Goal: Information Seeking & Learning: Check status

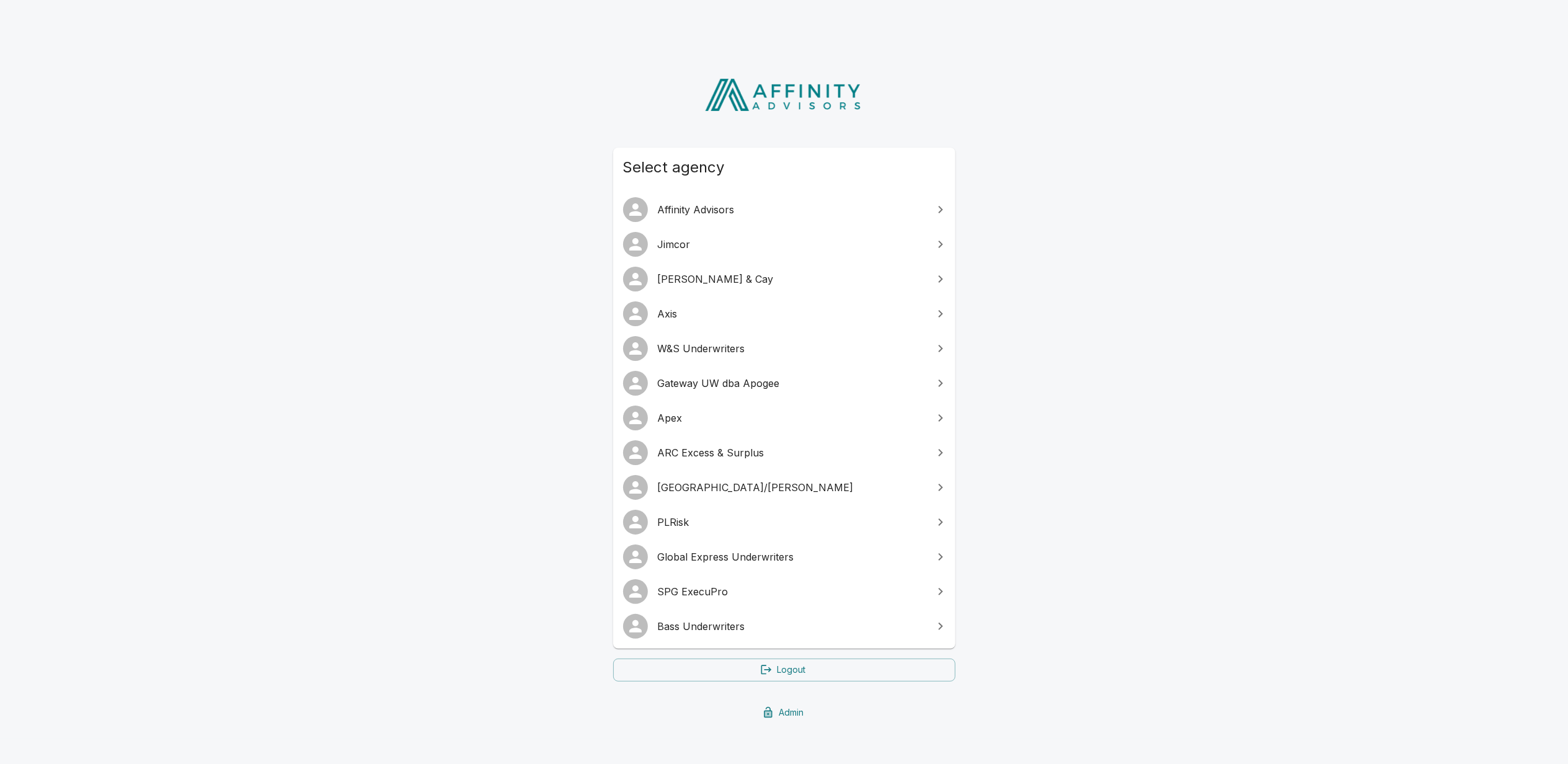
click at [695, 633] on span "Bass Underwriters" at bounding box center [791, 626] width 268 height 15
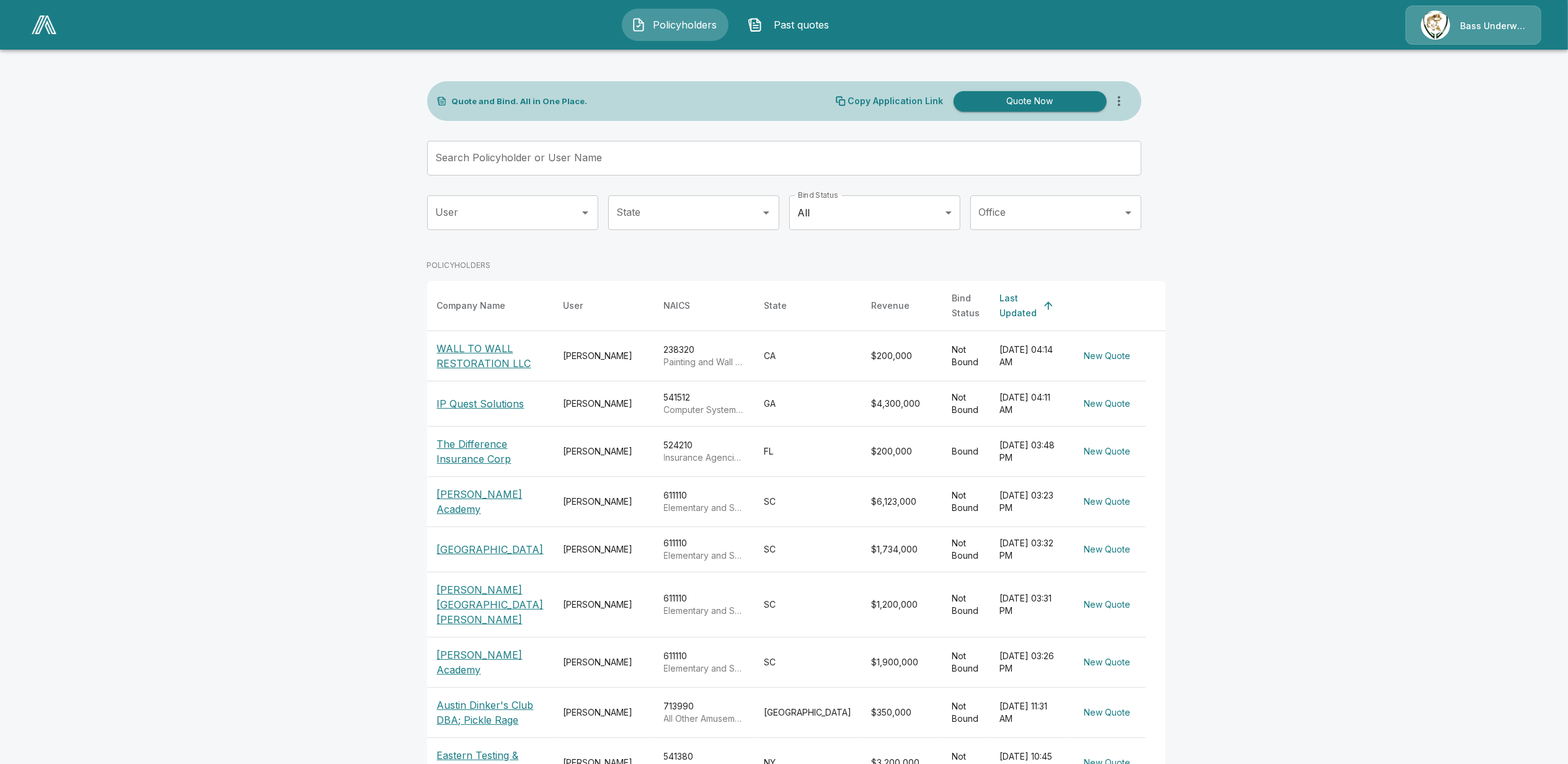
click at [47, 25] on img at bounding box center [44, 24] width 25 height 18
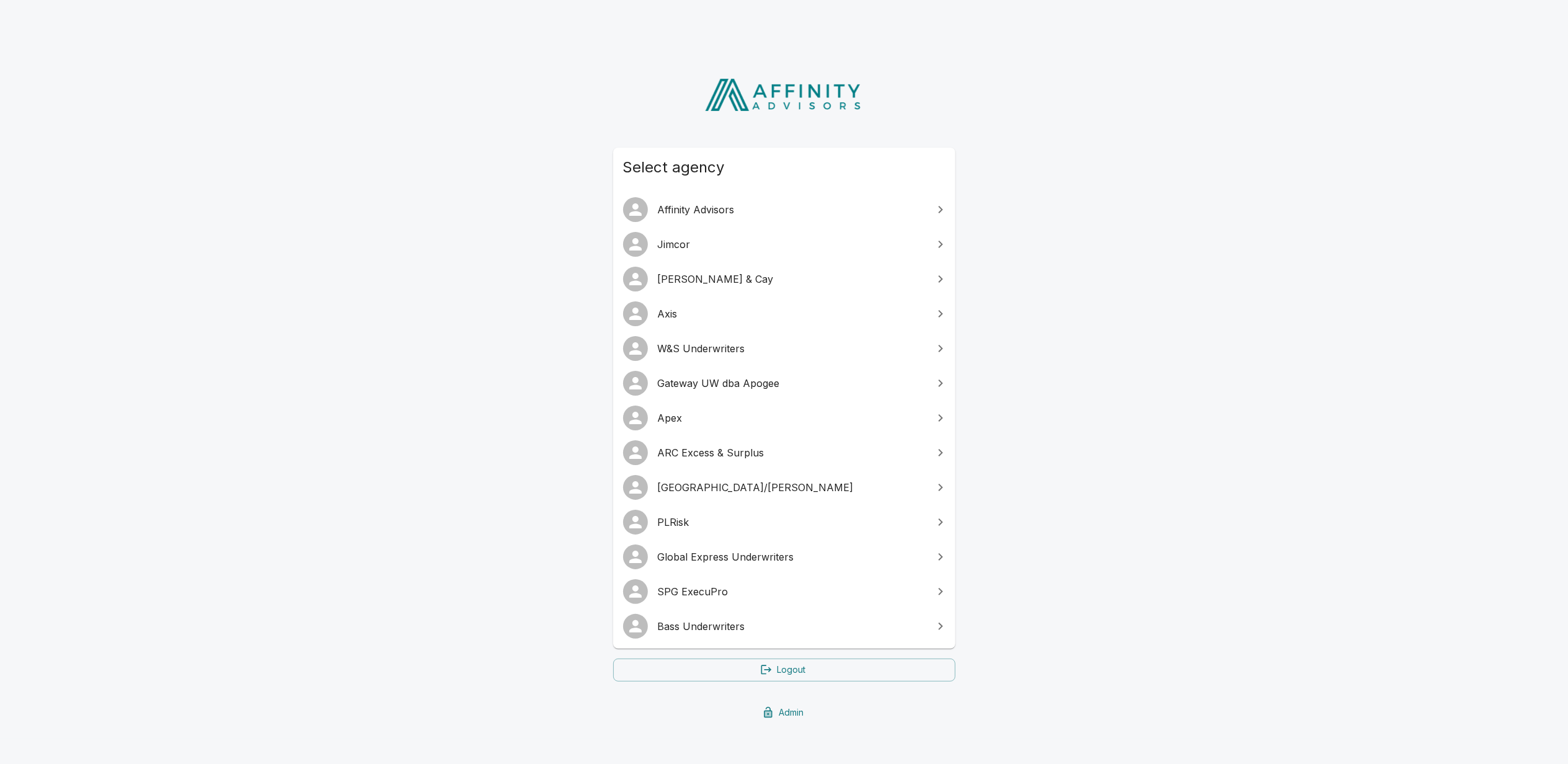
click at [750, 591] on span "SPG ExecuPro" at bounding box center [791, 591] width 268 height 15
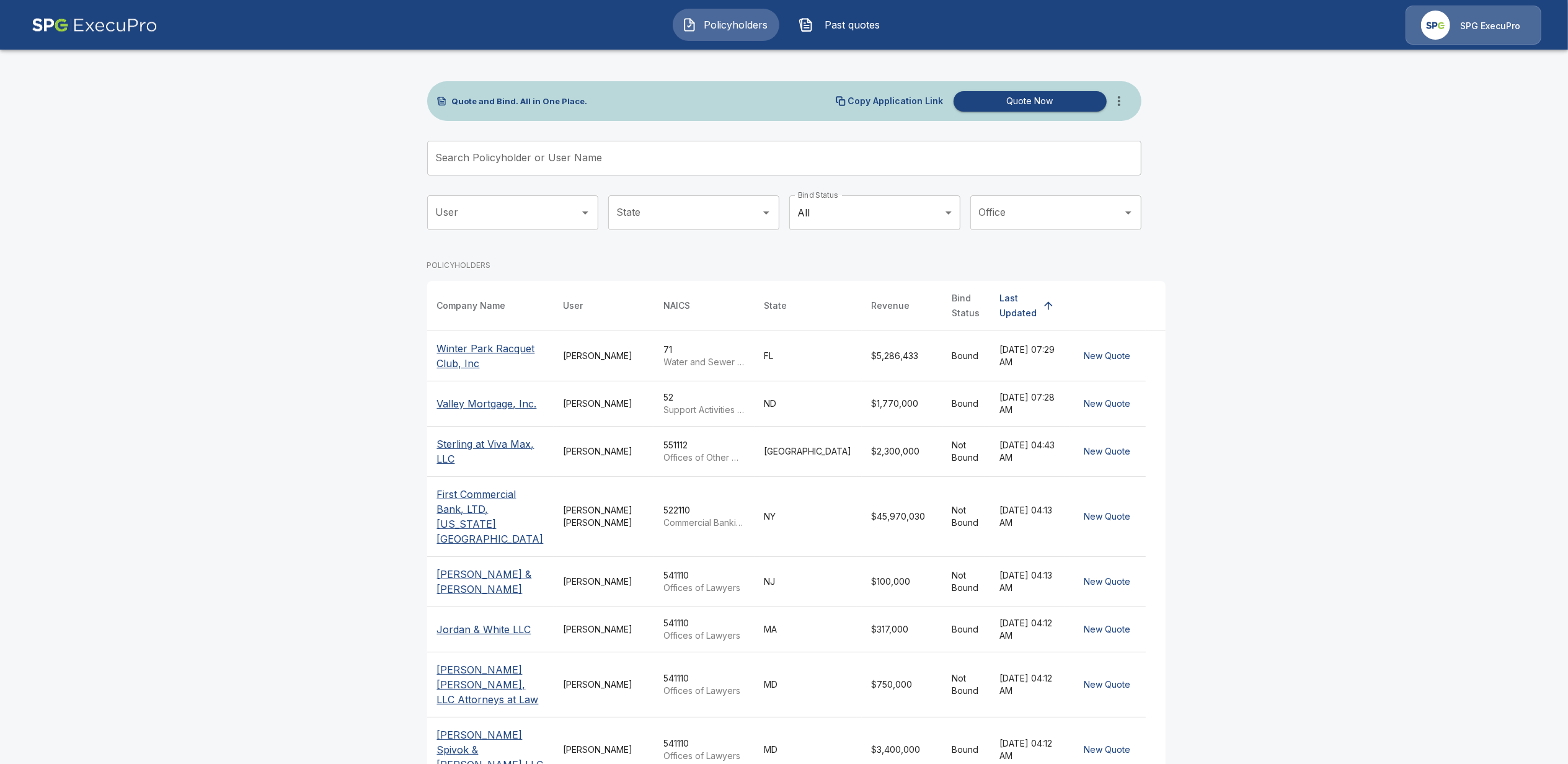
click at [856, 35] on button "Past quotes" at bounding box center [842, 25] width 106 height 32
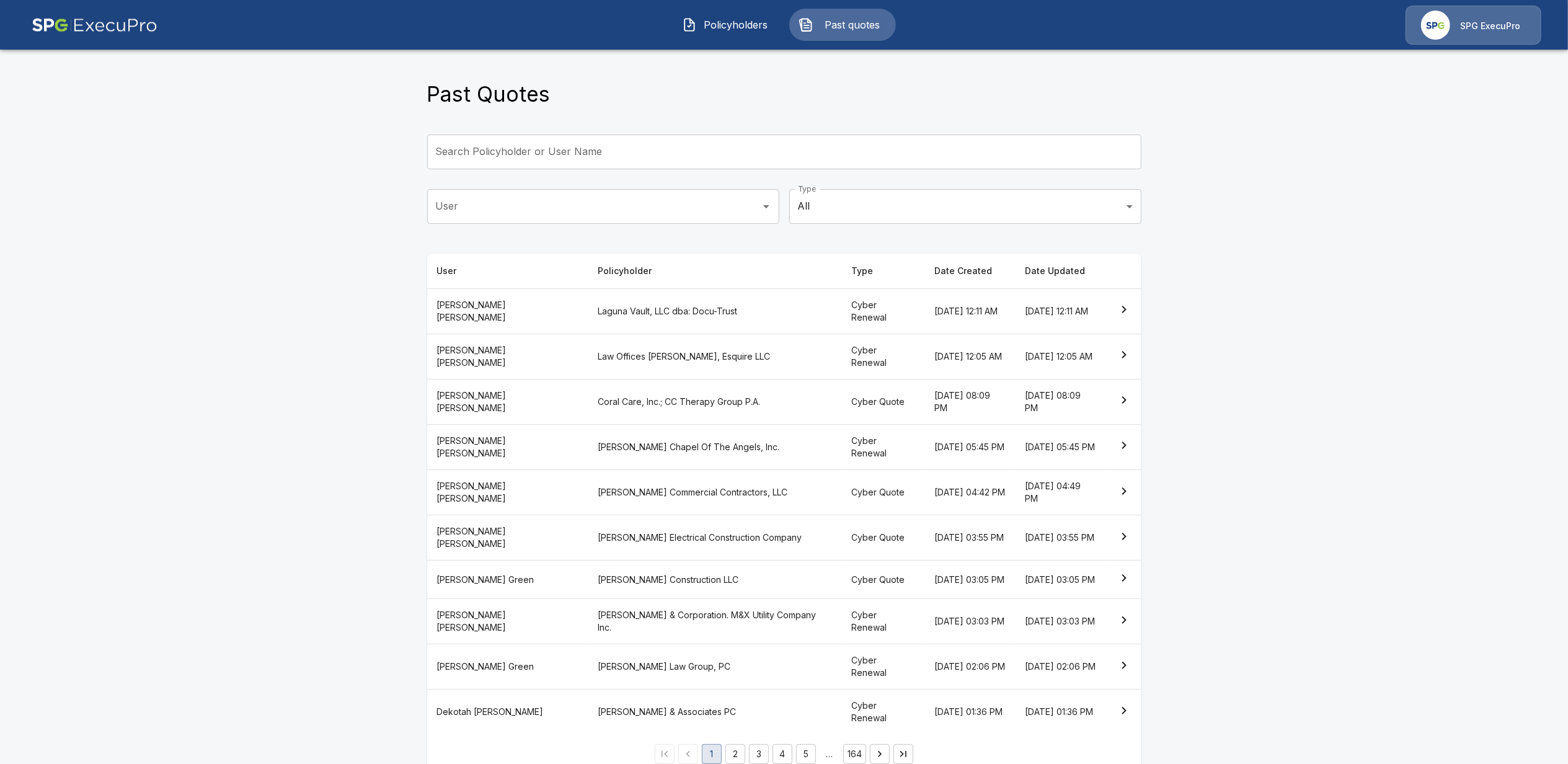
click at [588, 402] on th "Coral Care, Inc.; CC Therapy Group P.A." at bounding box center [714, 401] width 253 height 45
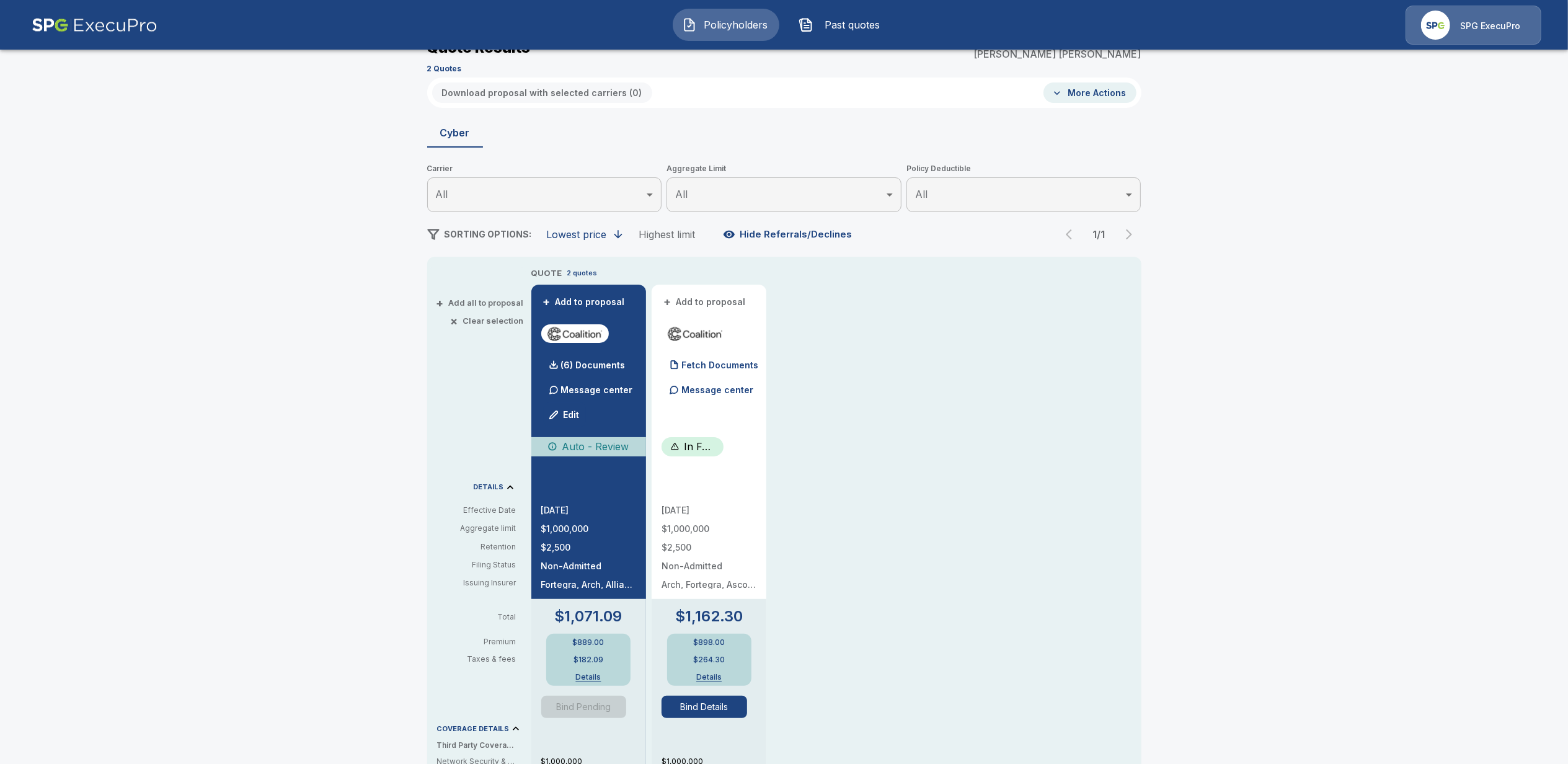
scroll to position [83, 0]
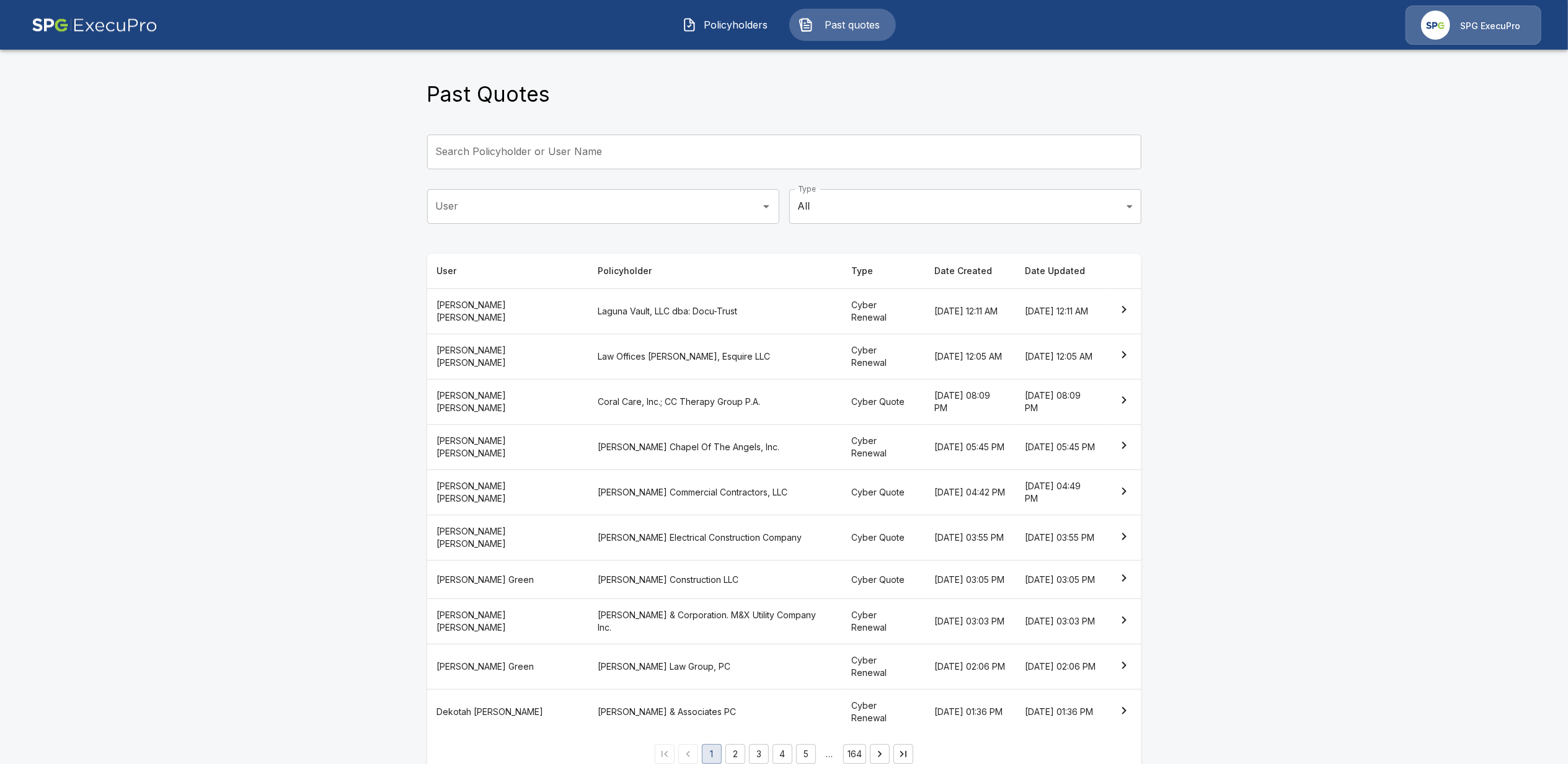
click at [226, 292] on main "Past Quotes Search Policyholder or User Name Search Policyholder or User Name U…" at bounding box center [784, 394] width 1568 height 788
click at [243, 368] on main "Past Quotes Search Policyholder or User Name Search Policyholder or User Name U…" at bounding box center [784, 394] width 1568 height 788
click at [891, 199] on body "Policyholders Past quotes SPG ExecuPro Past Quotes Search Policyholder or User …" at bounding box center [784, 394] width 1568 height 788
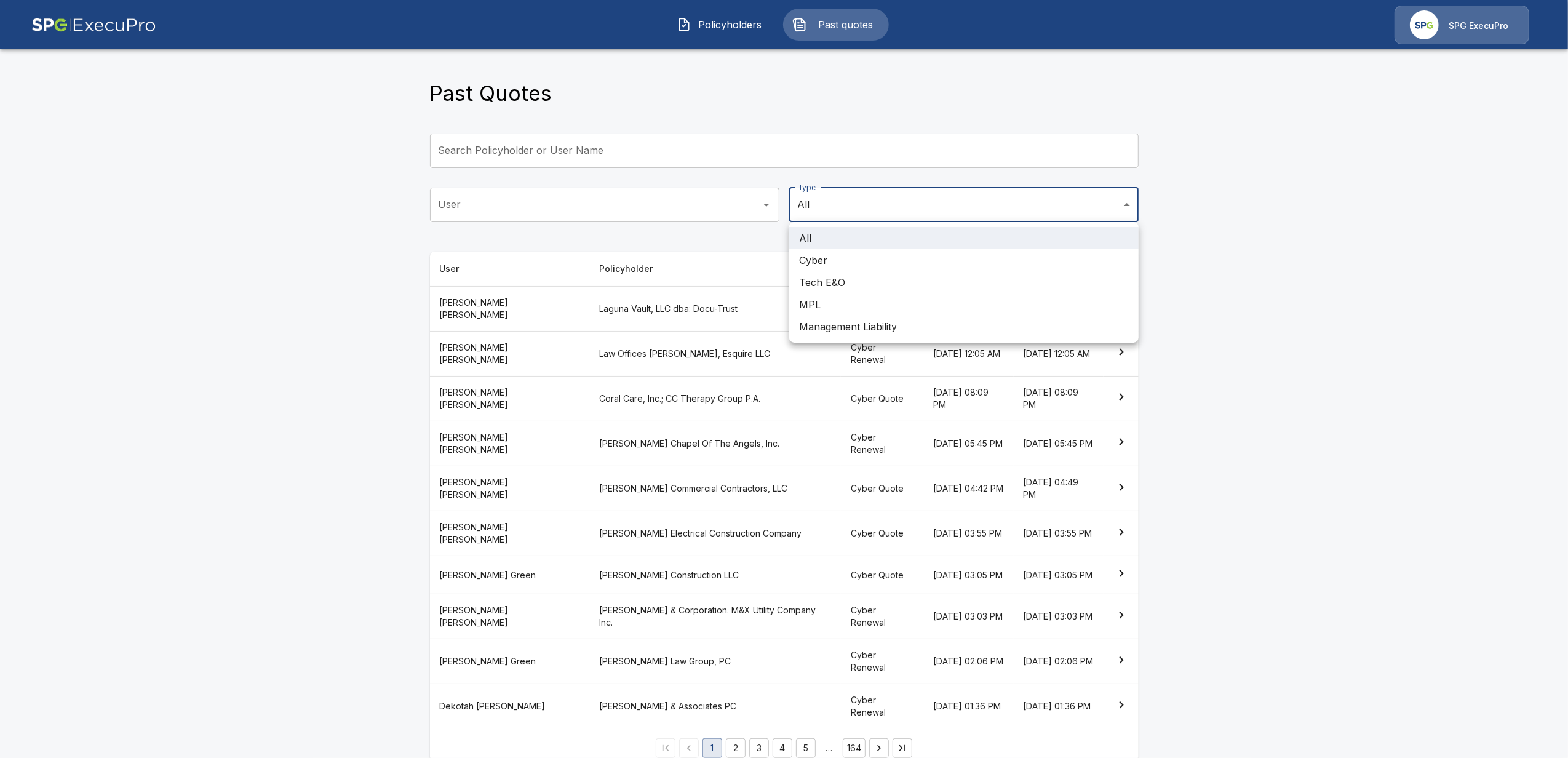
click at [840, 278] on li "Tech E&O" at bounding box center [963, 282] width 349 height 22
type input "******"
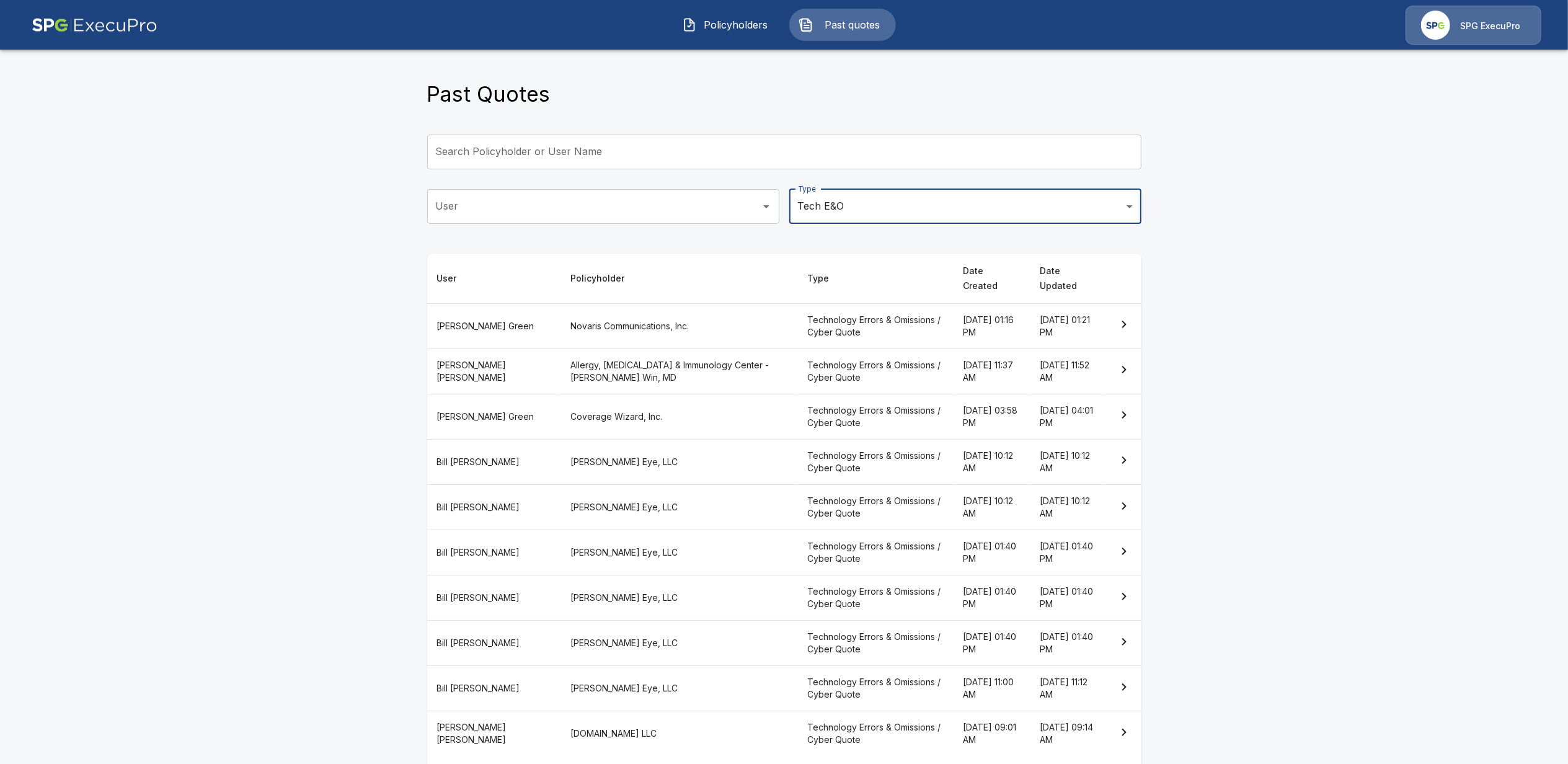
click at [279, 340] on main "Past Quotes Search Policyholder or User Name Search Policyholder or User Name U…" at bounding box center [784, 405] width 1568 height 811
click at [594, 311] on th "Novaris Communications, Inc." at bounding box center [678, 326] width 237 height 45
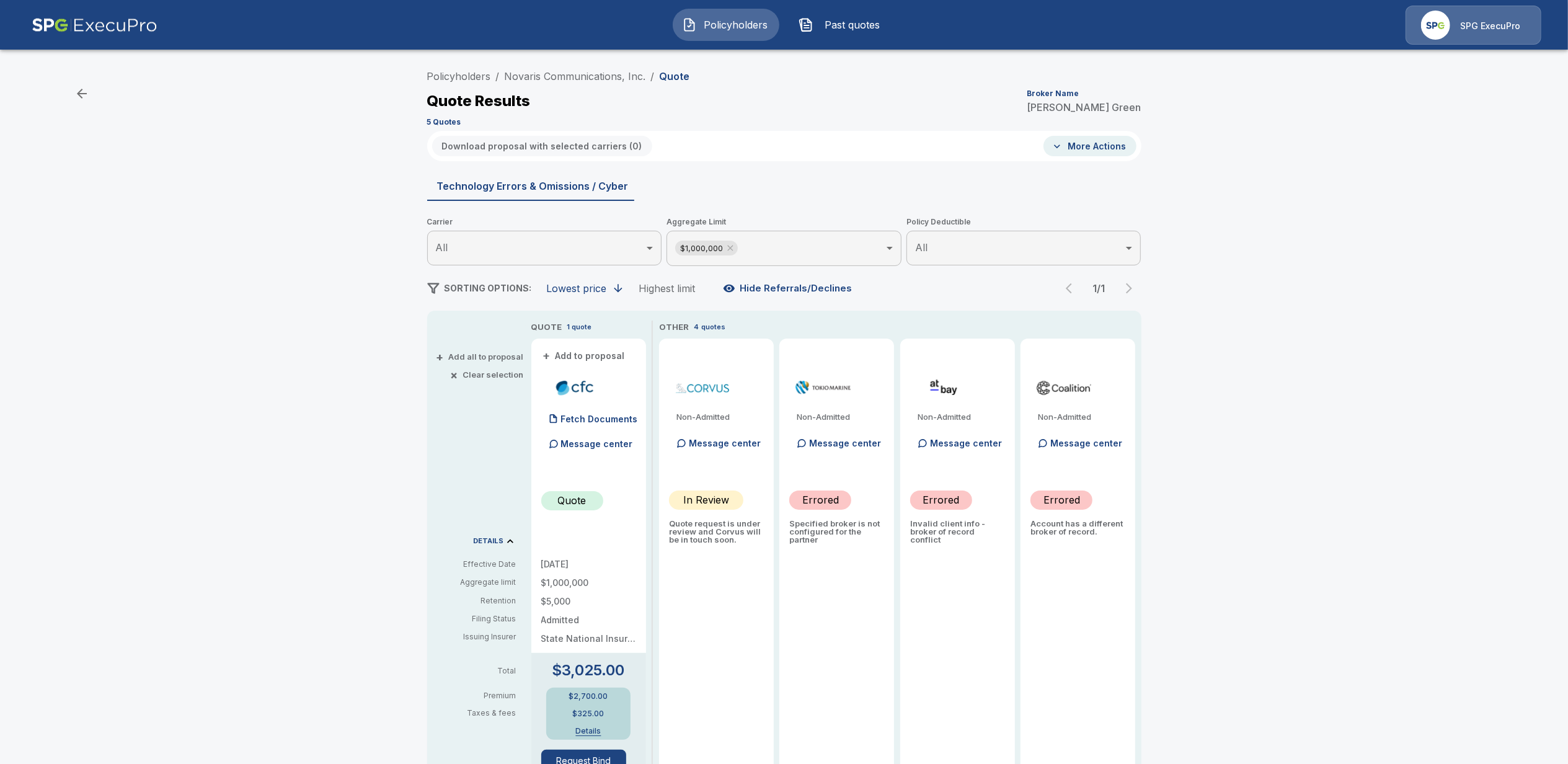
click at [854, 30] on span "Past quotes" at bounding box center [853, 25] width 68 height 15
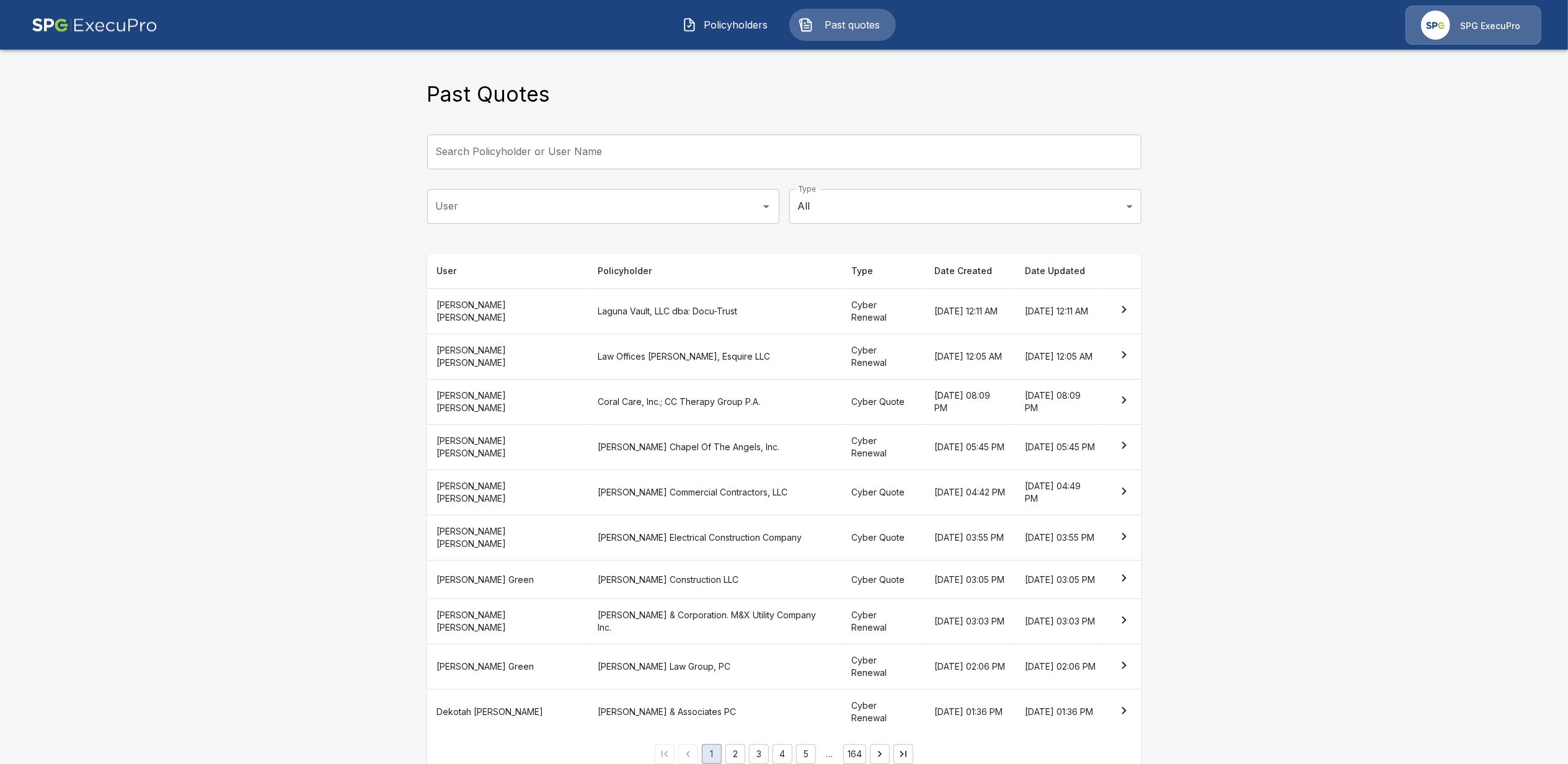
click at [915, 204] on body "Policyholders Past quotes SPG ExecuPro Past Quotes Search Policyholder or User …" at bounding box center [784, 394] width 1568 height 788
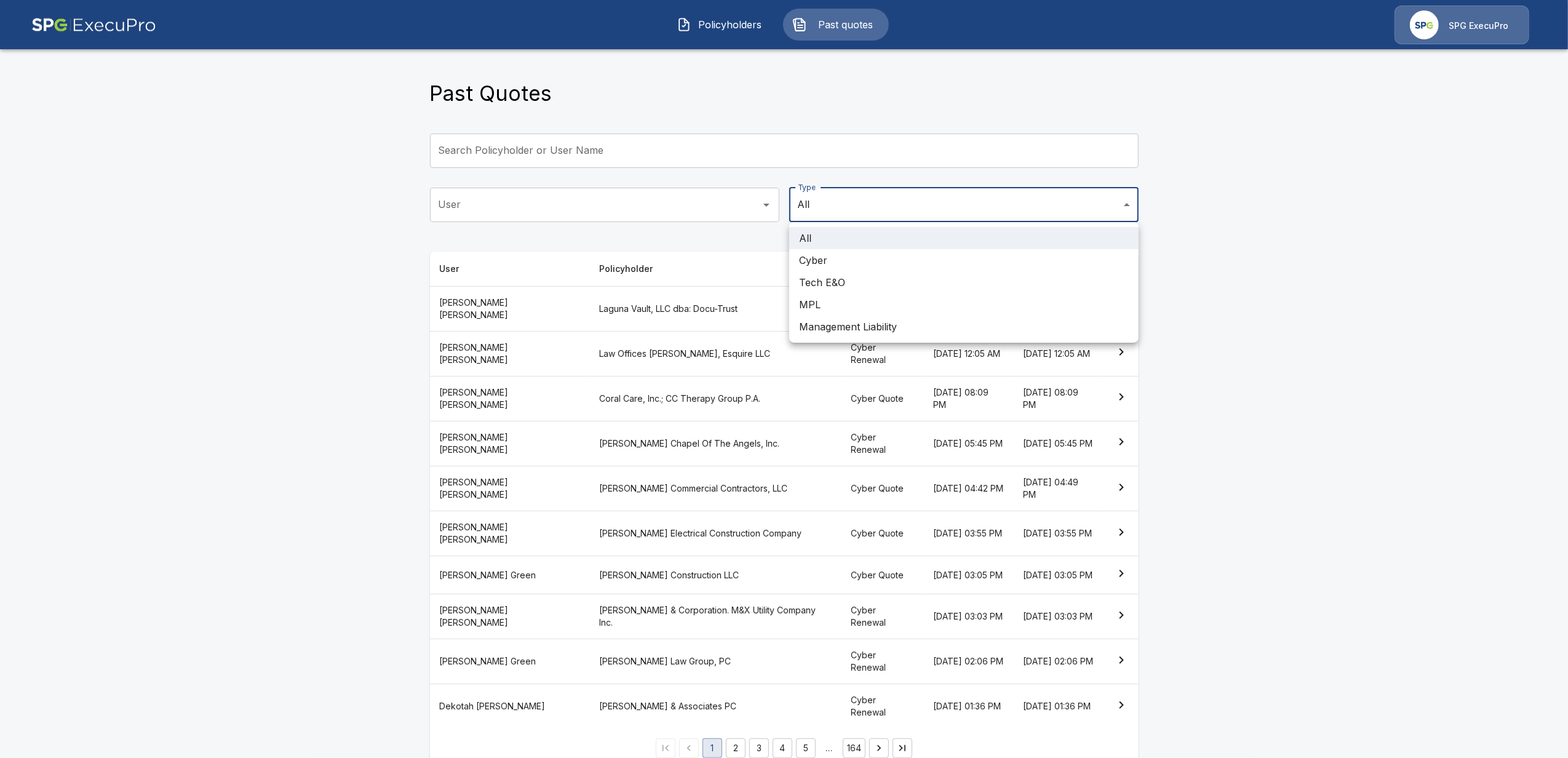
click at [849, 278] on li "Tech E&O" at bounding box center [963, 282] width 349 height 22
type input "******"
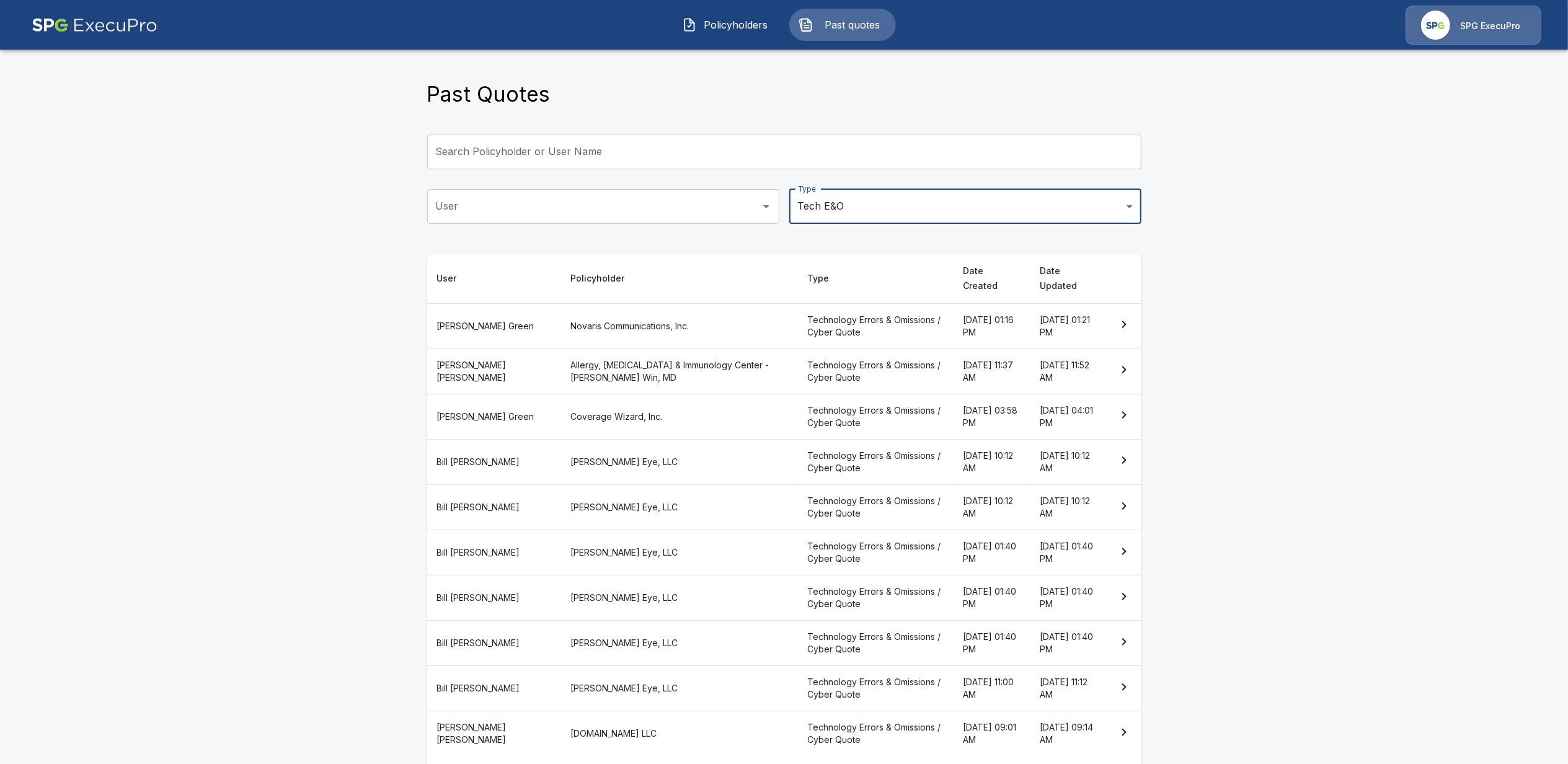
click at [560, 633] on th "Angell Eye, LLC" at bounding box center [678, 643] width 237 height 45
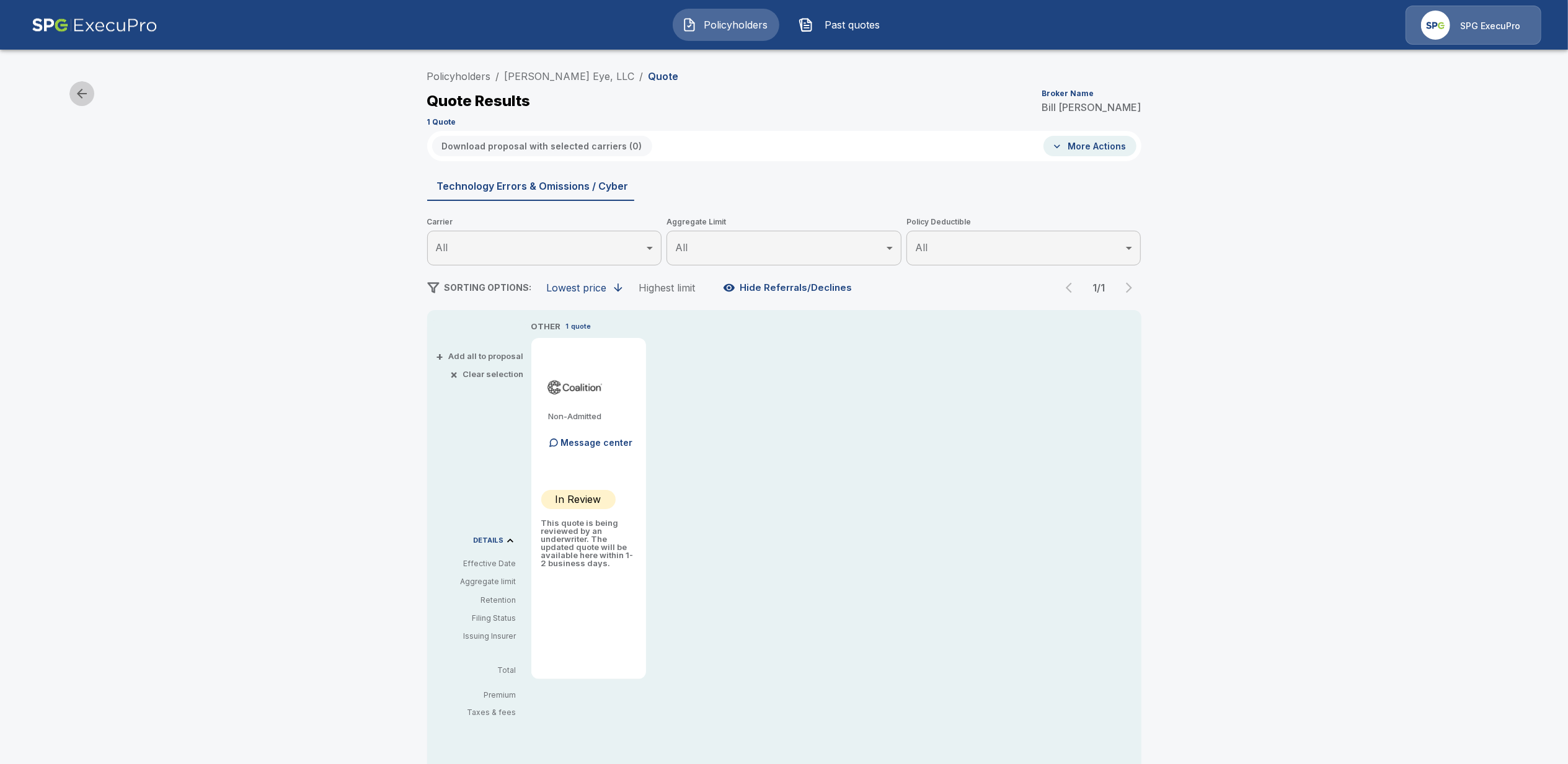
click at [75, 88] on icon "button" at bounding box center [82, 94] width 15 height 15
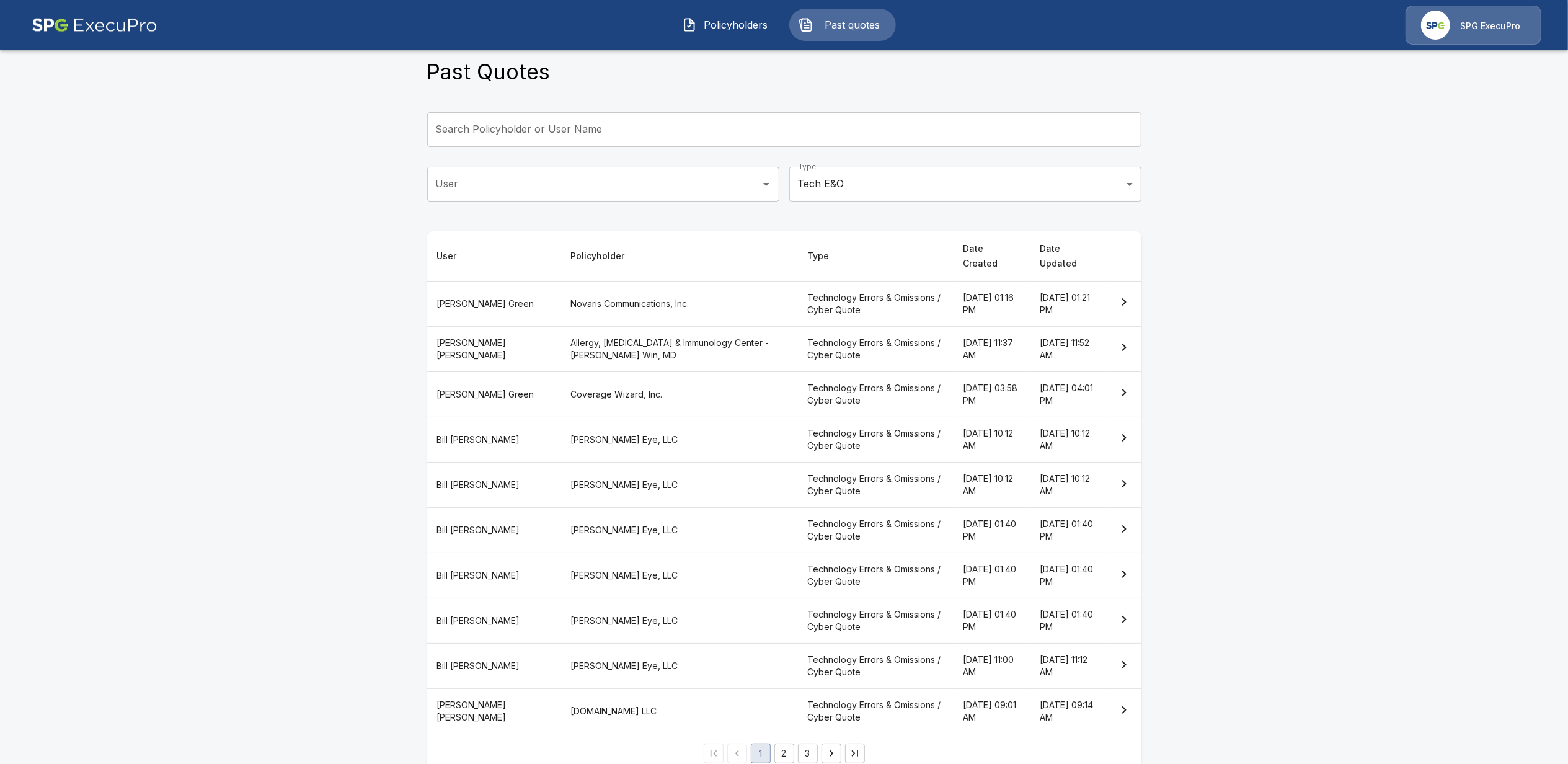
scroll to position [33, 0]
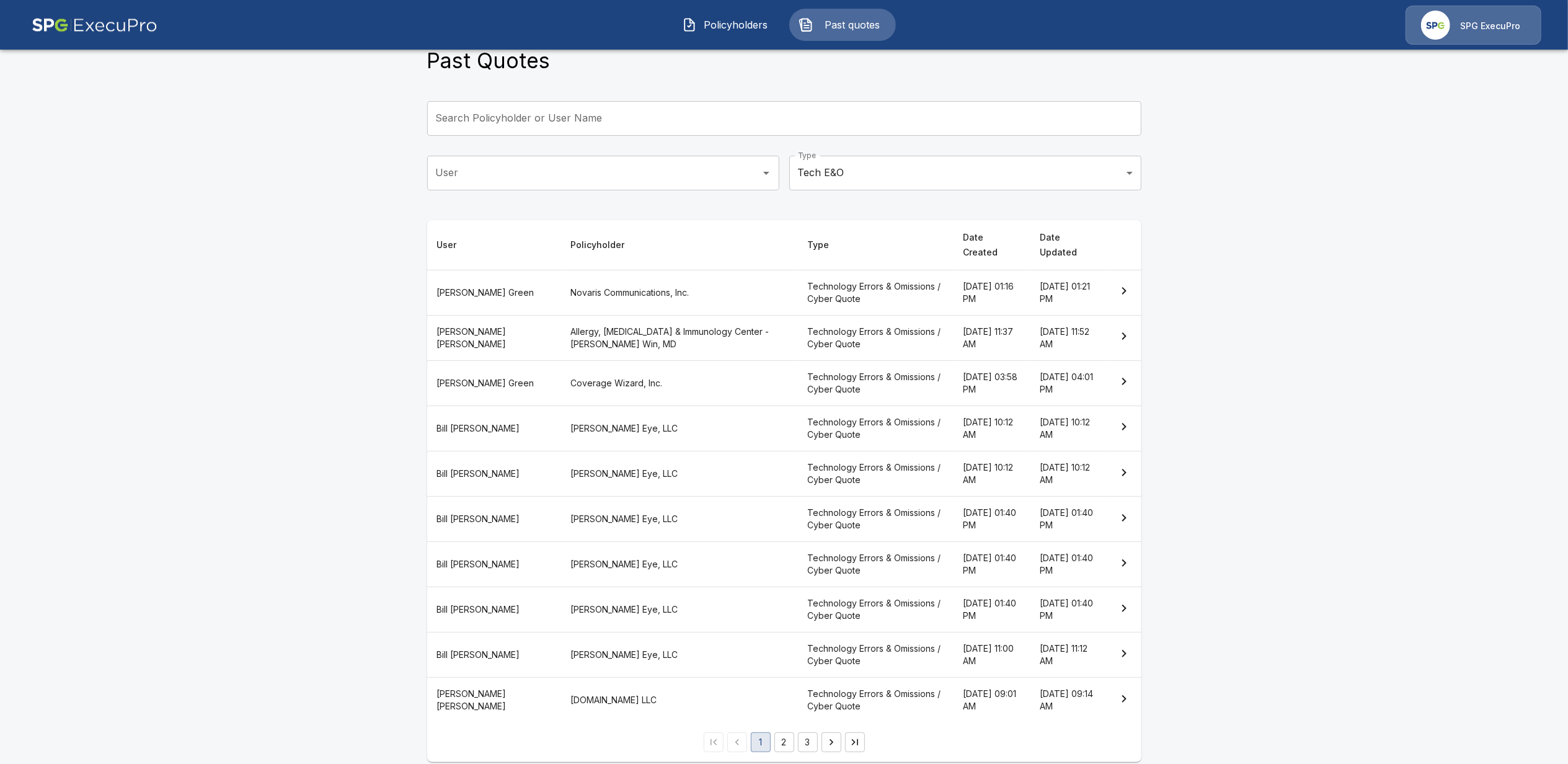
click at [574, 370] on th "Coverage Wizard, Inc." at bounding box center [678, 382] width 237 height 45
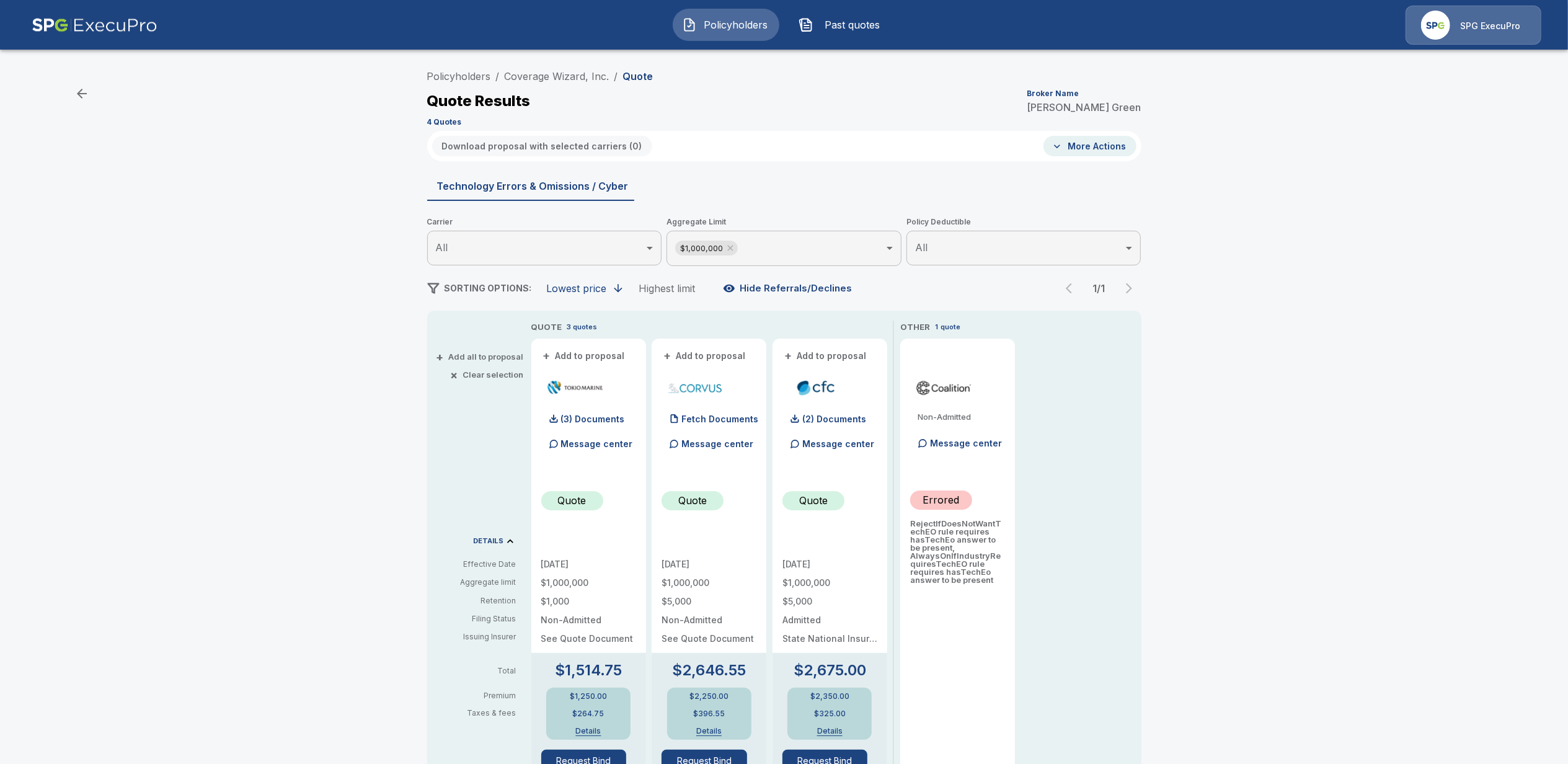
click at [83, 94] on icon "button" at bounding box center [81, 93] width 10 height 10
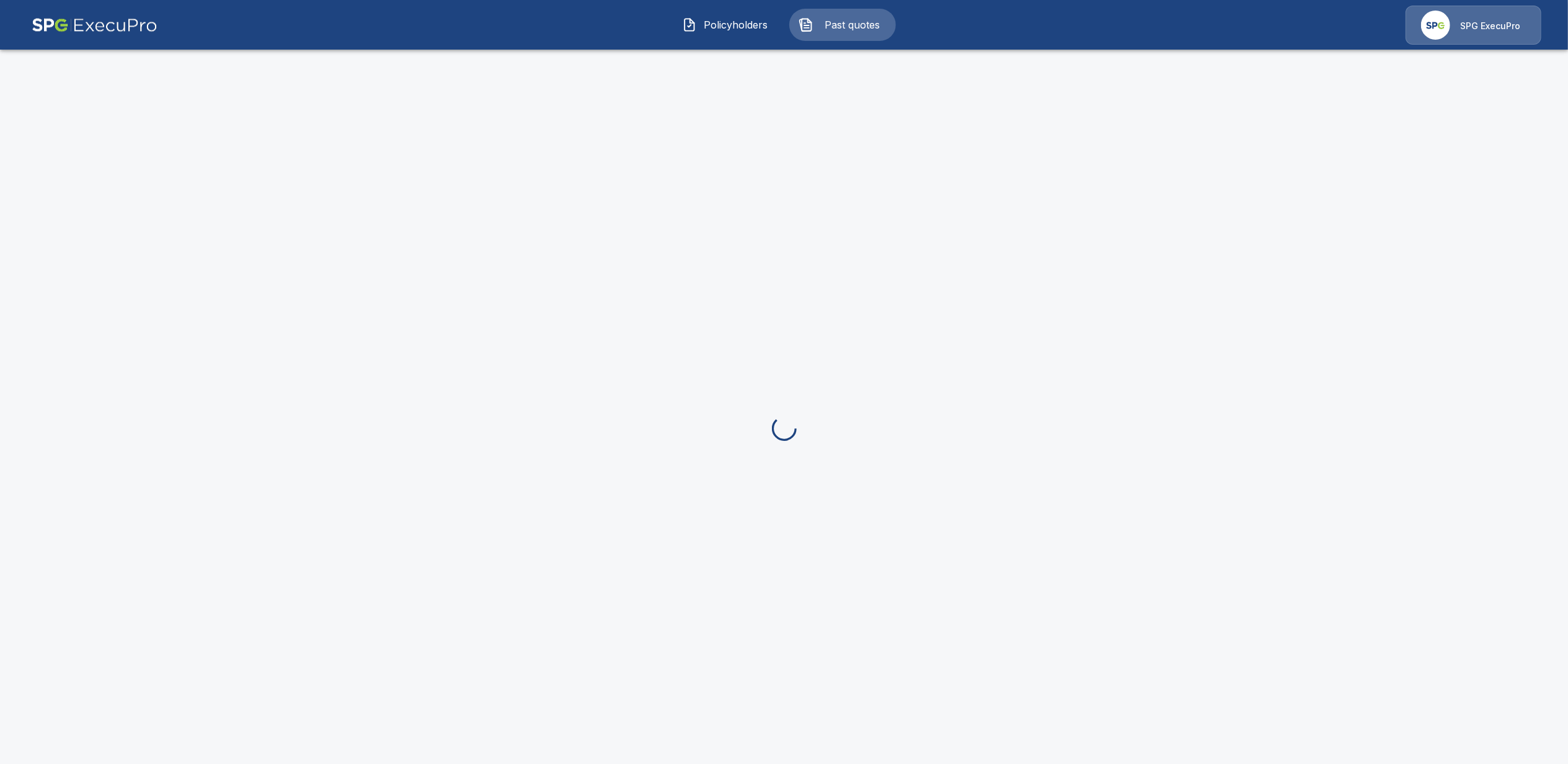
scroll to position [33, 0]
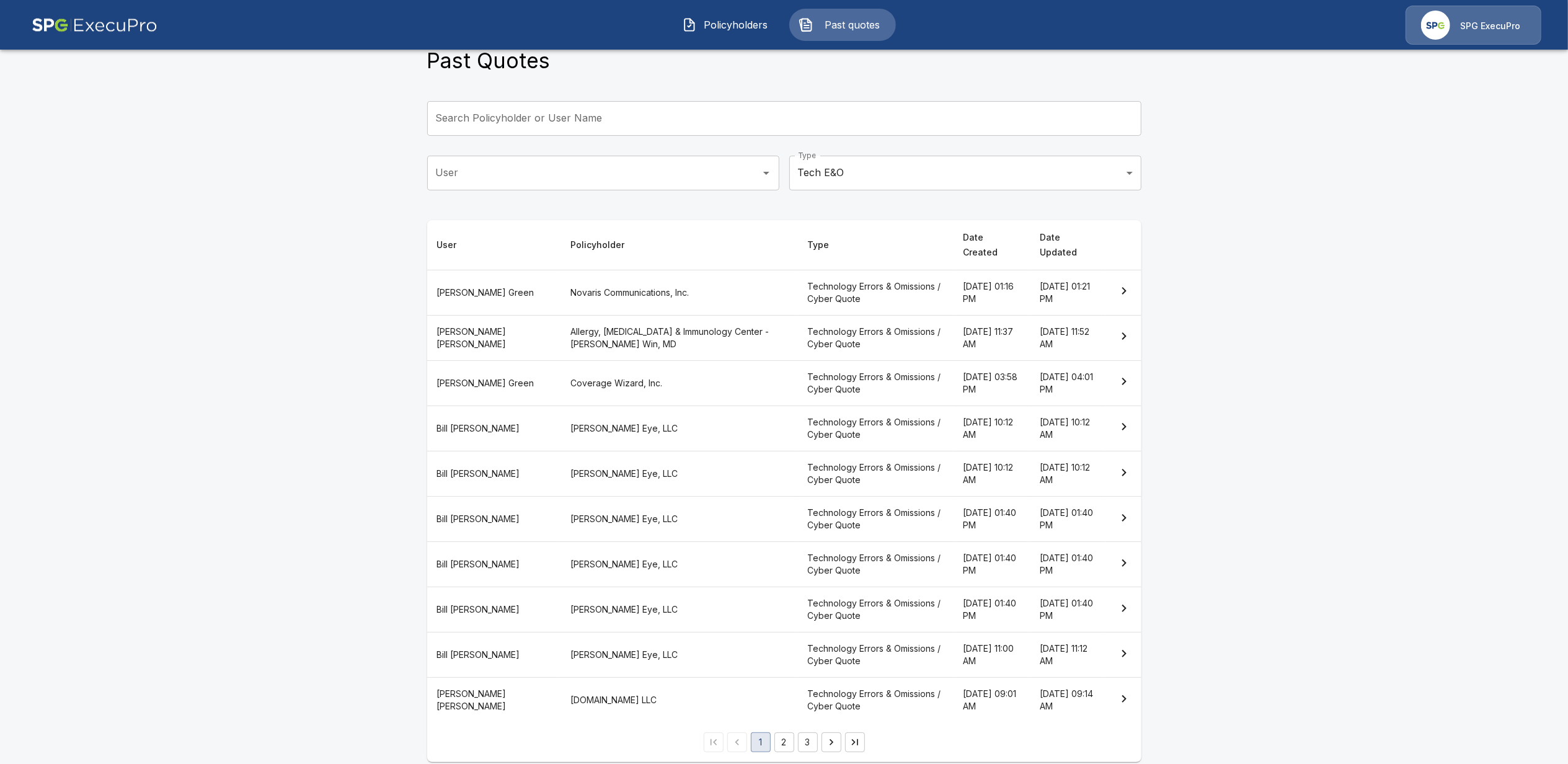
click at [582, 684] on th "myeye.healthcare LLC" at bounding box center [678, 700] width 237 height 45
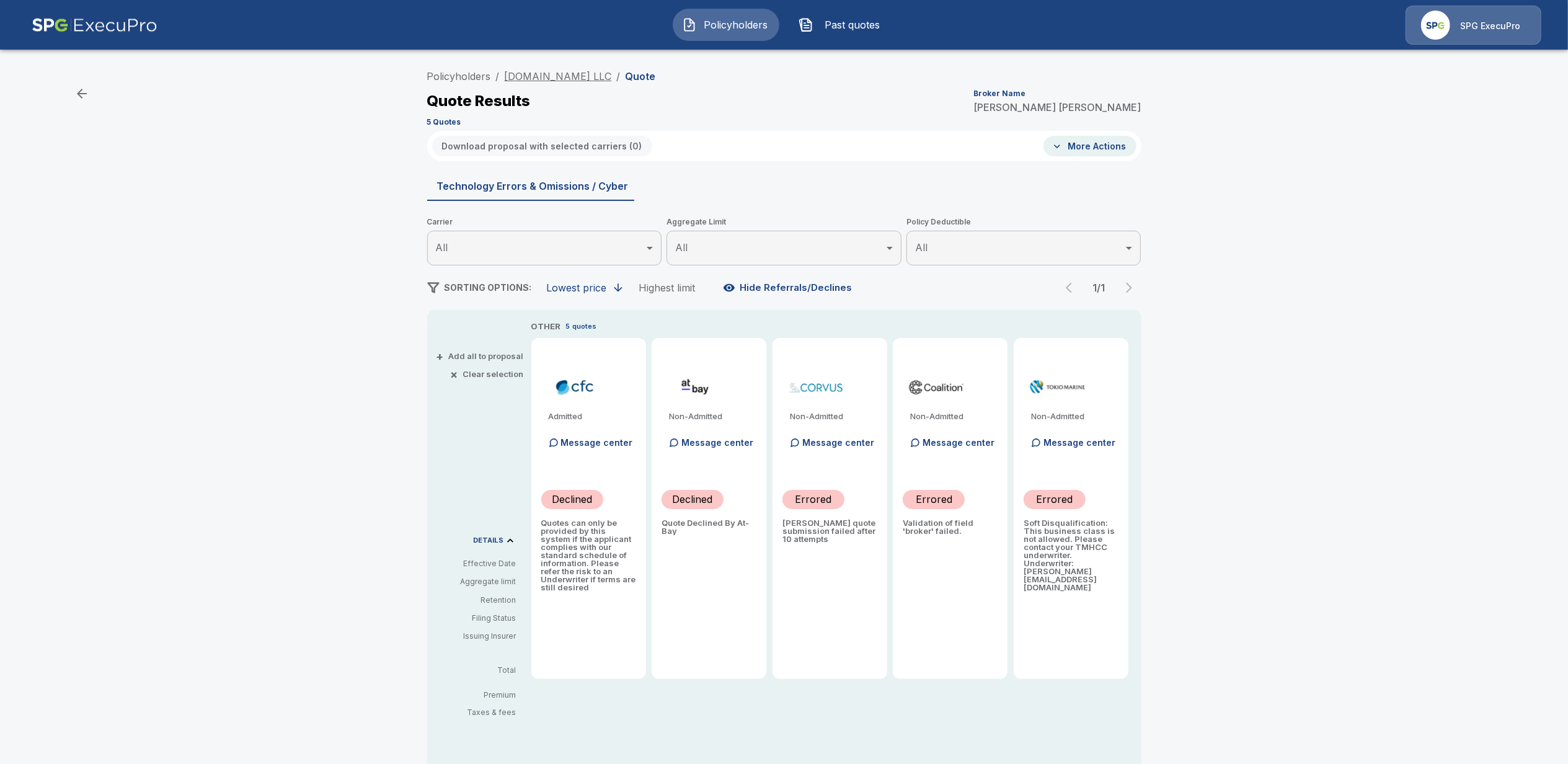
click at [555, 72] on link "myeye.healthcare LLC" at bounding box center [558, 76] width 107 height 13
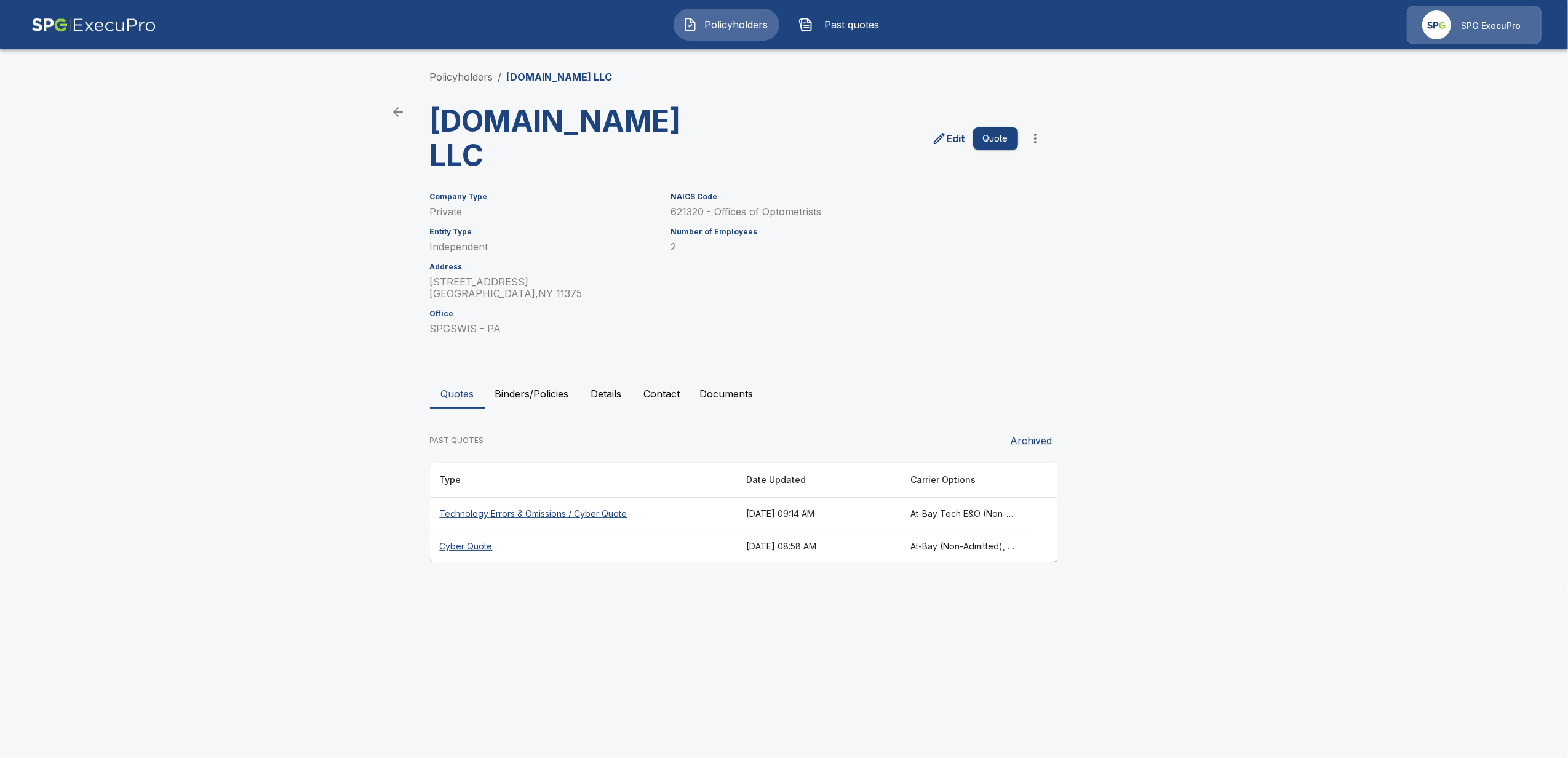
click at [510, 514] on th "Technology Errors & Omissions / Cyber Quote" at bounding box center [583, 513] width 307 height 33
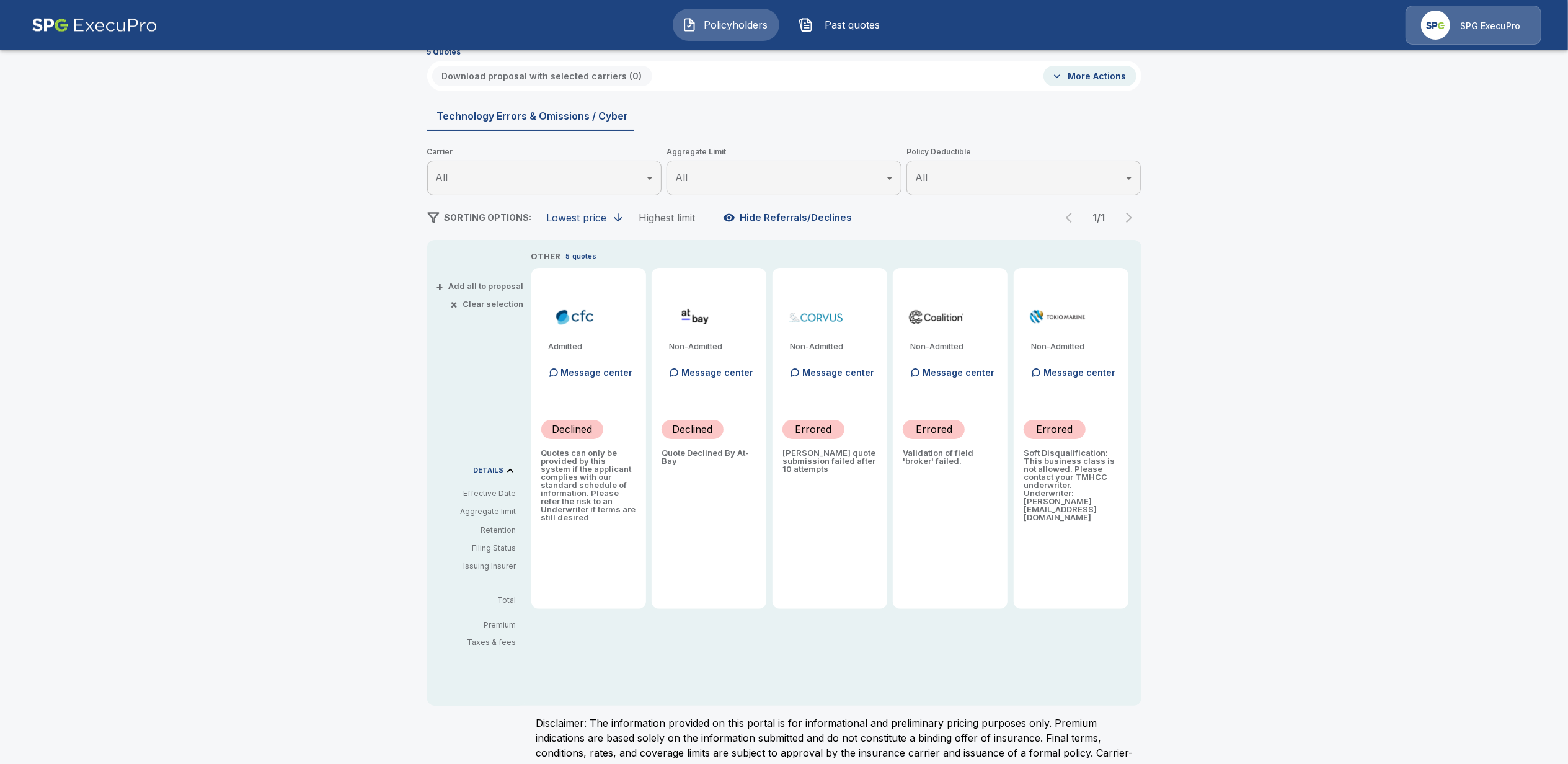
scroll to position [43, 0]
